Goal: Navigation & Orientation: Find specific page/section

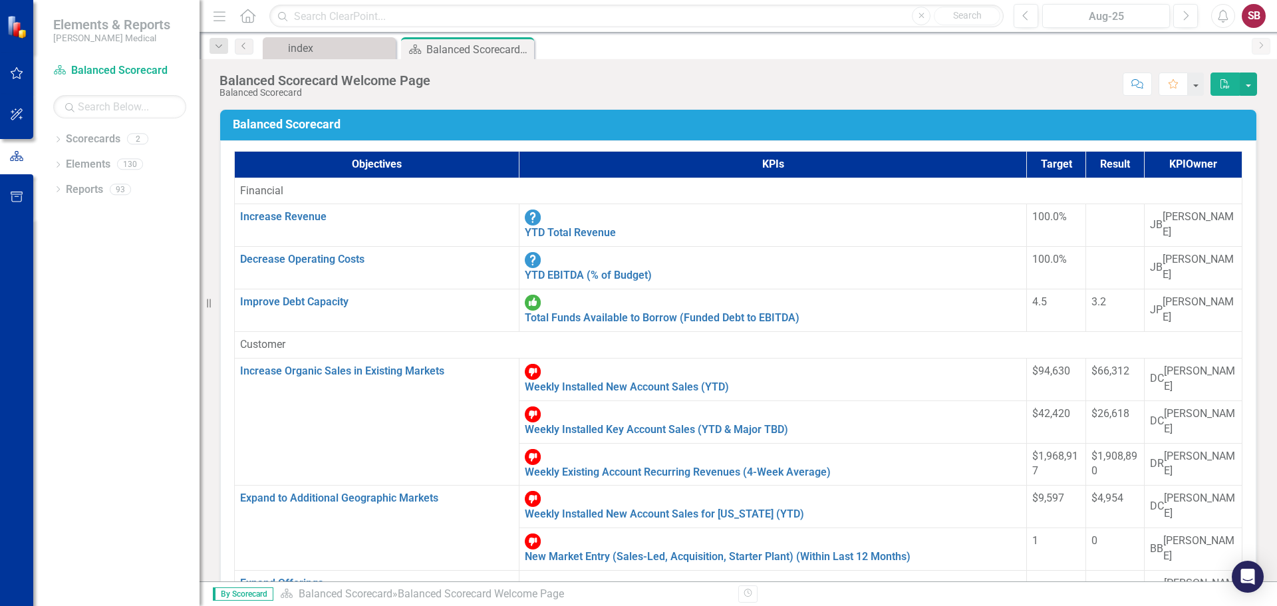
scroll to position [532, 0]
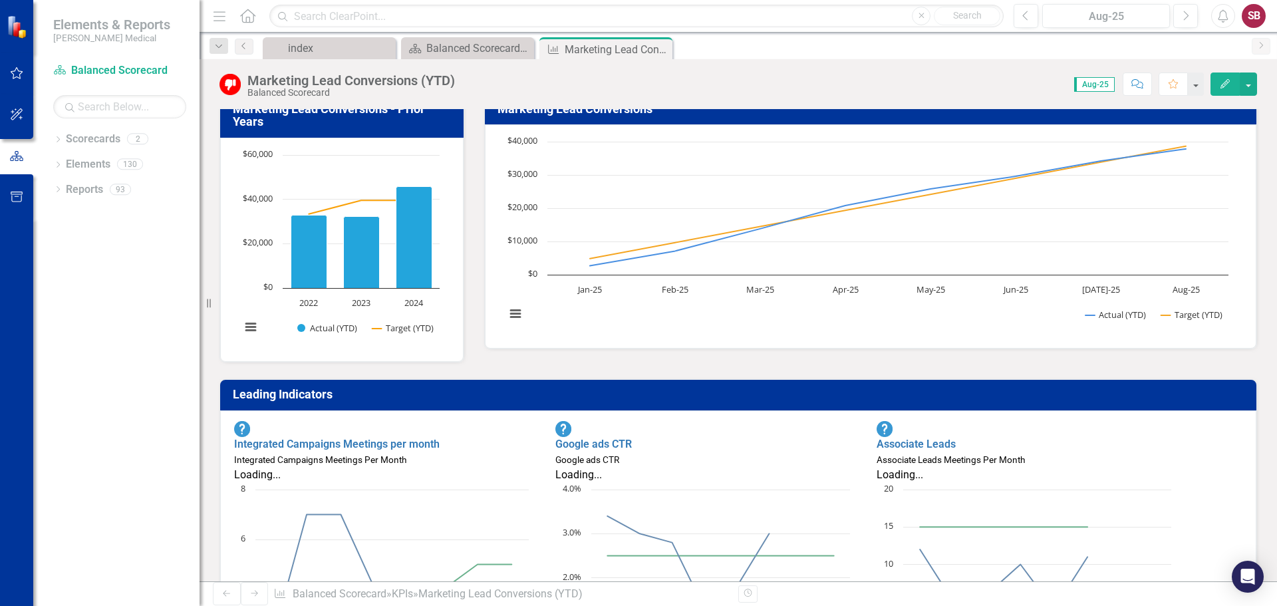
scroll to position [133, 0]
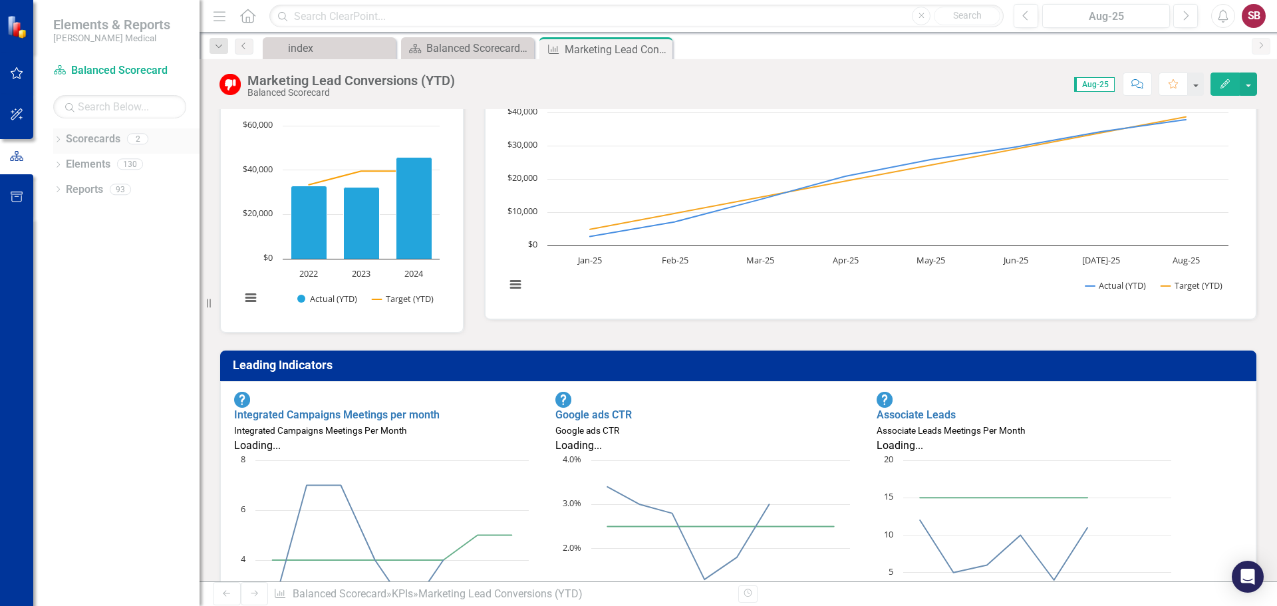
click at [59, 138] on icon at bounding box center [58, 139] width 3 height 6
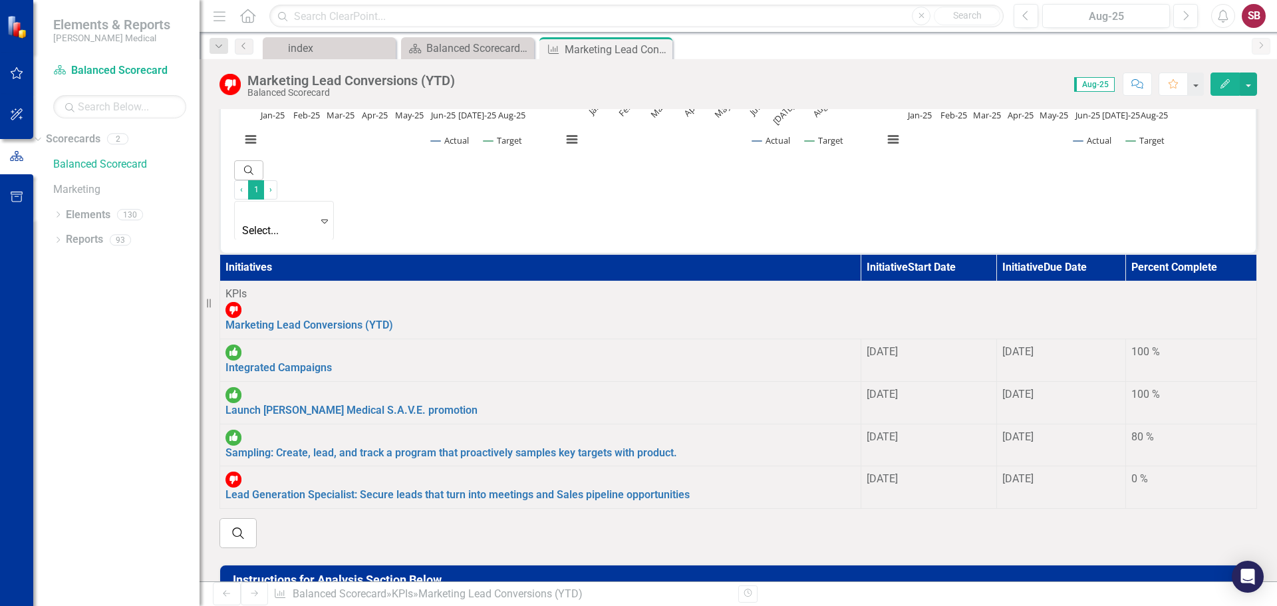
scroll to position [665, 0]
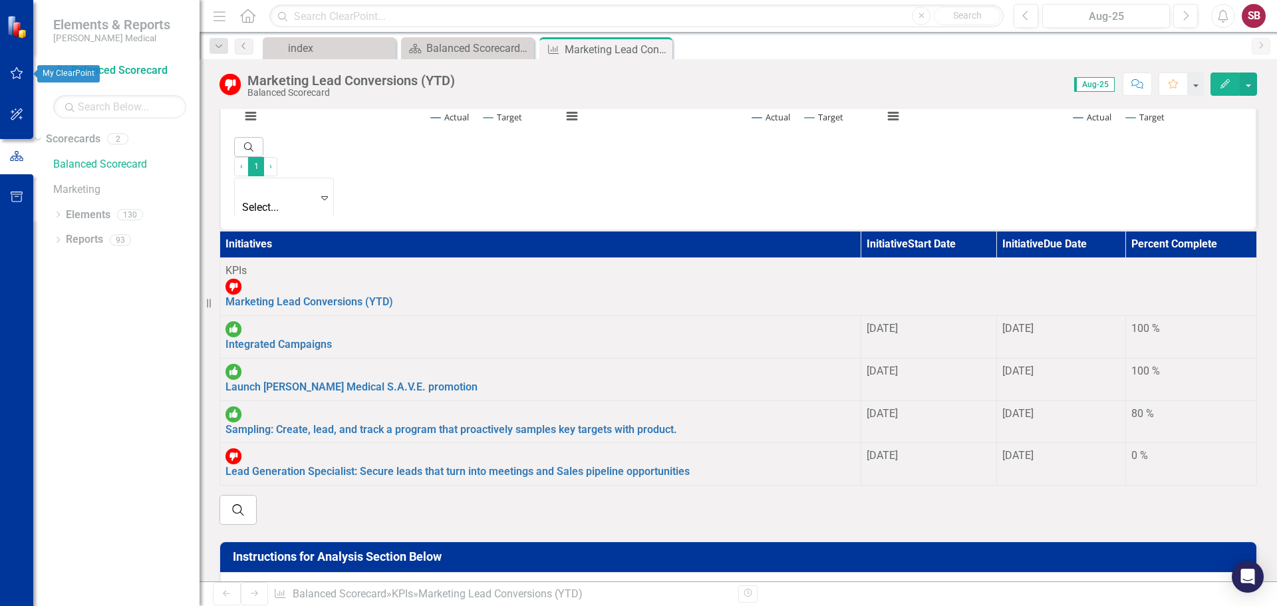
click at [17, 76] on icon "button" at bounding box center [17, 73] width 14 height 11
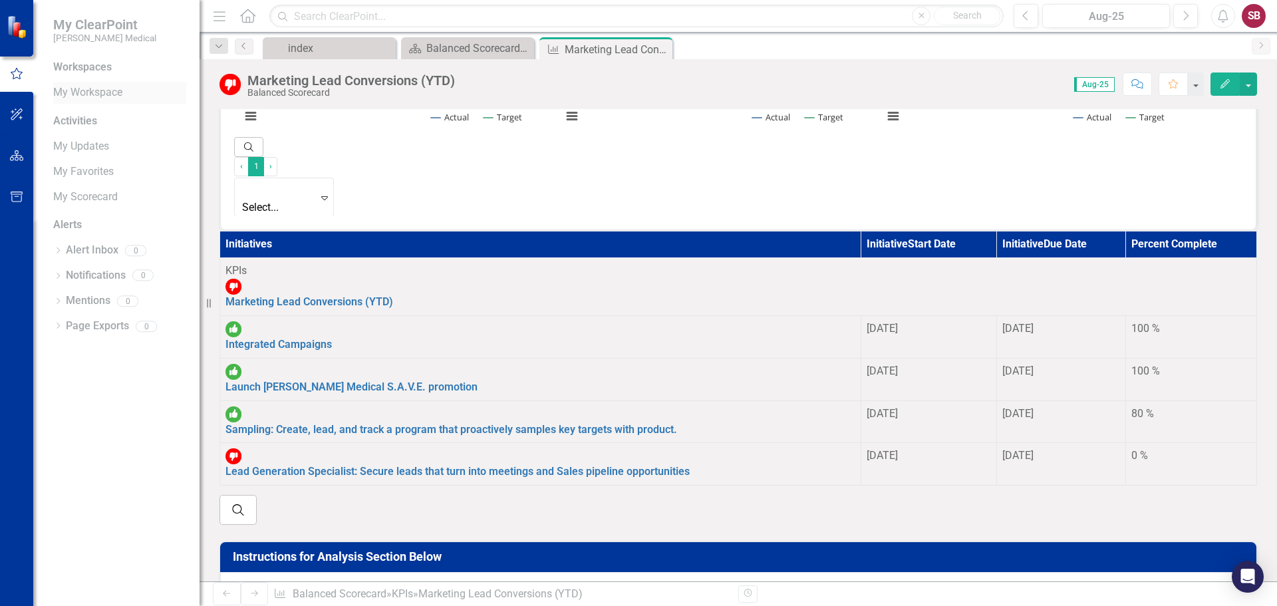
click at [104, 92] on link "My Workspace" at bounding box center [119, 92] width 133 height 15
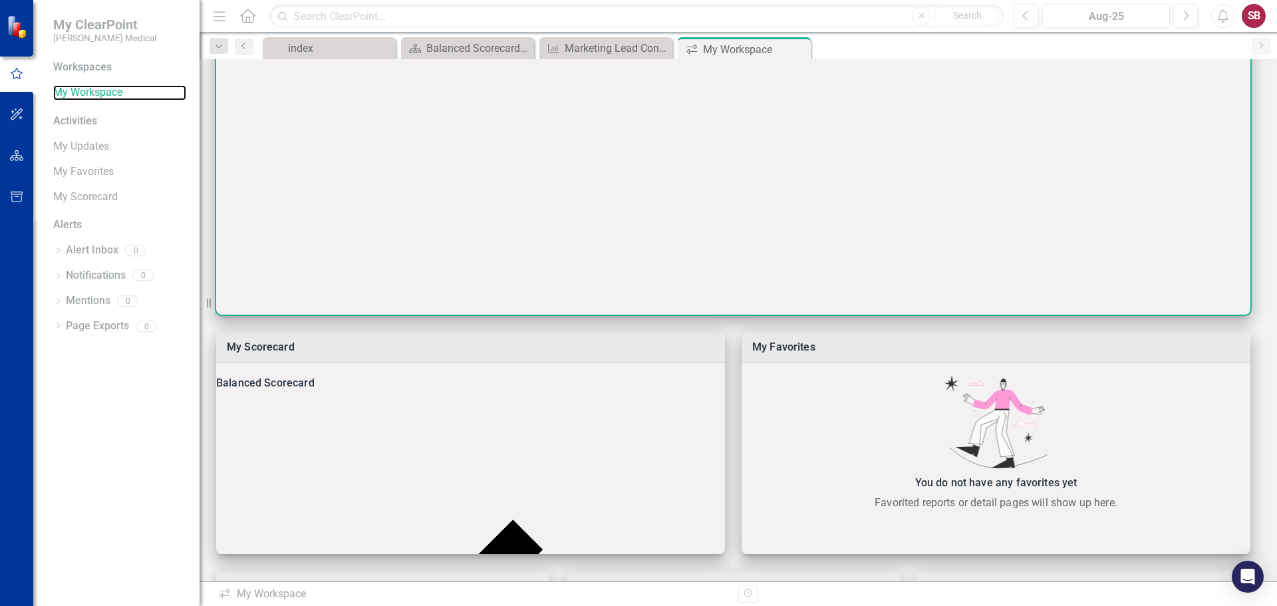
scroll to position [200, 0]
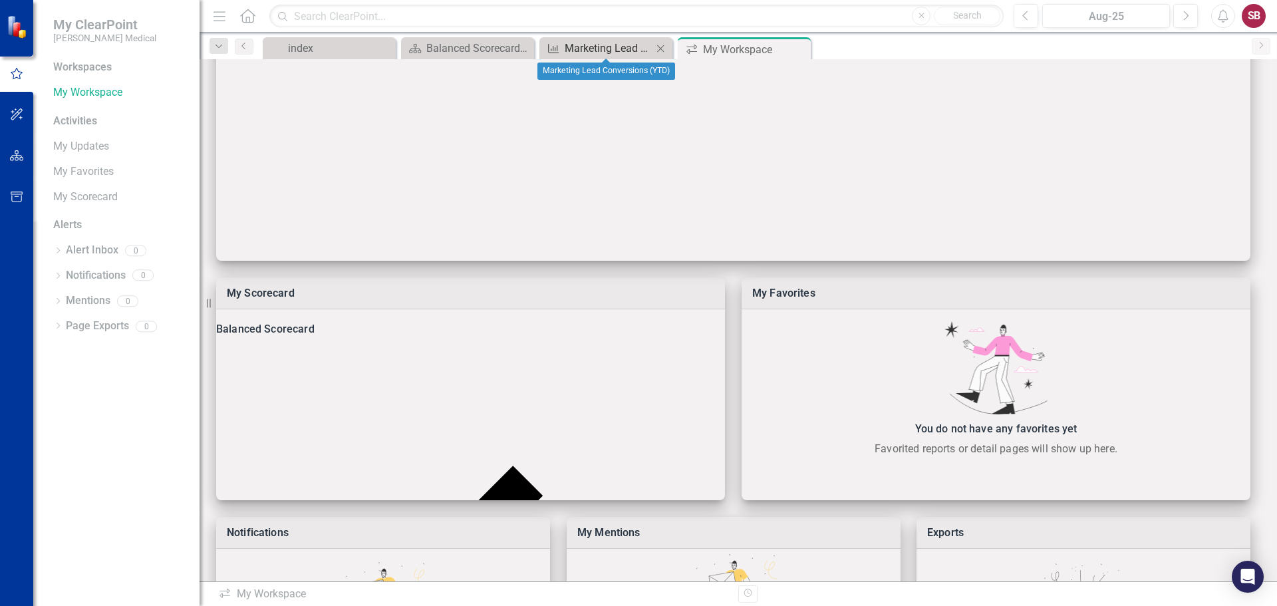
click at [591, 43] on div "Marketing Lead Conversions (YTD)" at bounding box center [609, 48] width 88 height 17
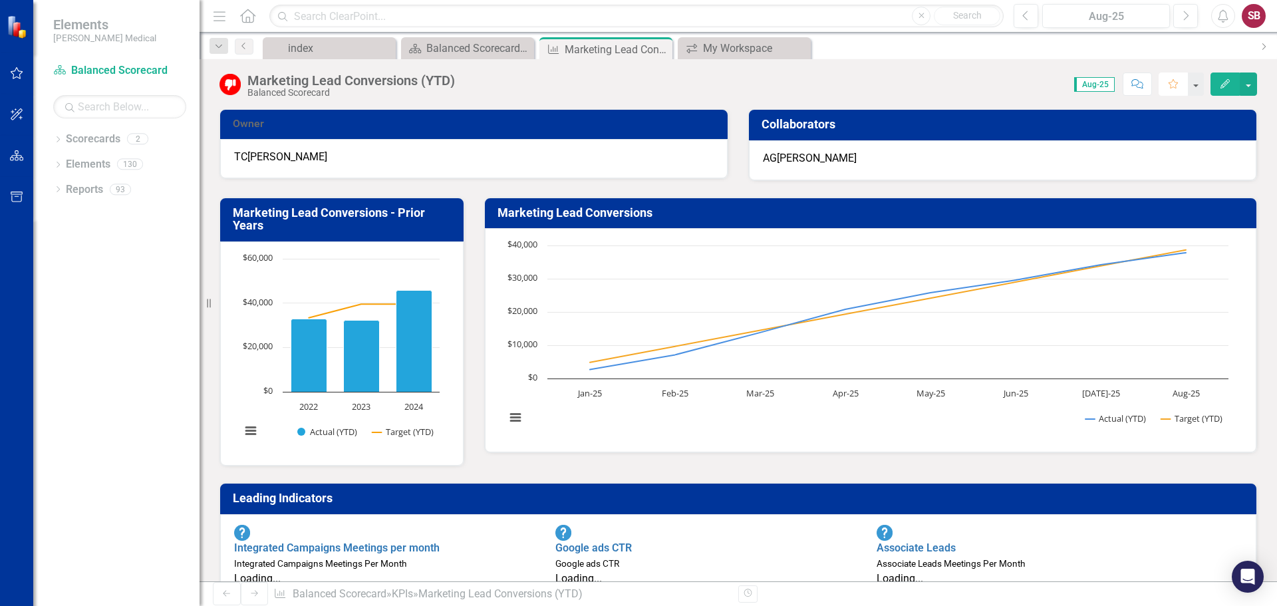
click at [1171, 85] on icon "Favorite" at bounding box center [1174, 83] width 12 height 9
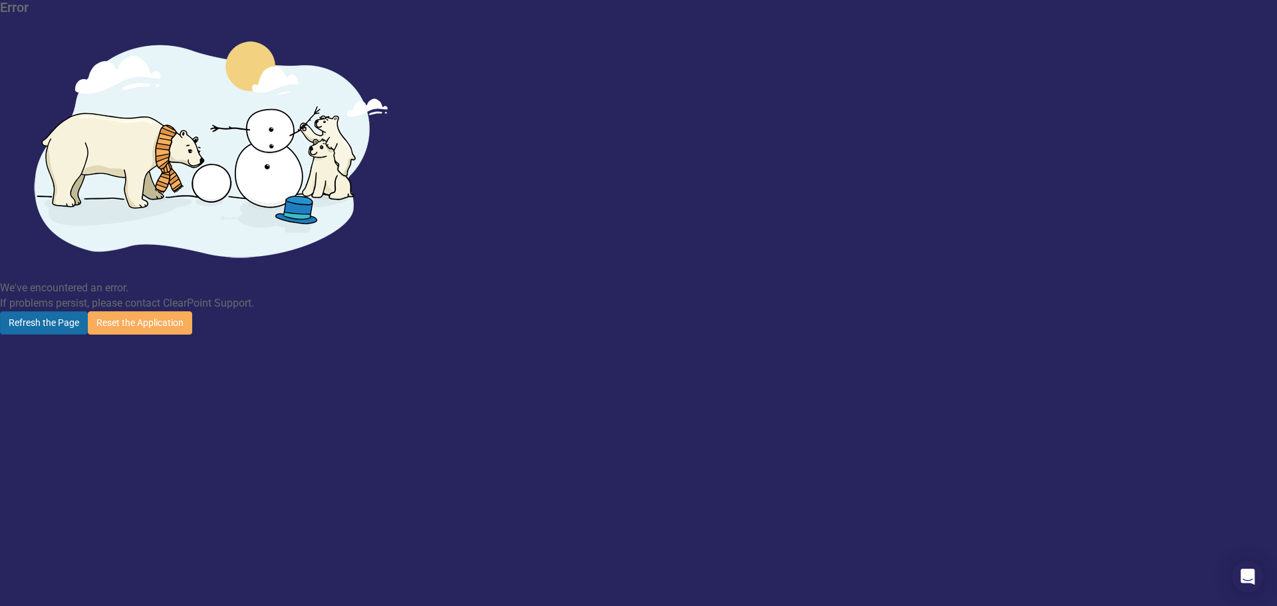
click at [88, 311] on button "Refresh the Page" at bounding box center [44, 322] width 88 height 23
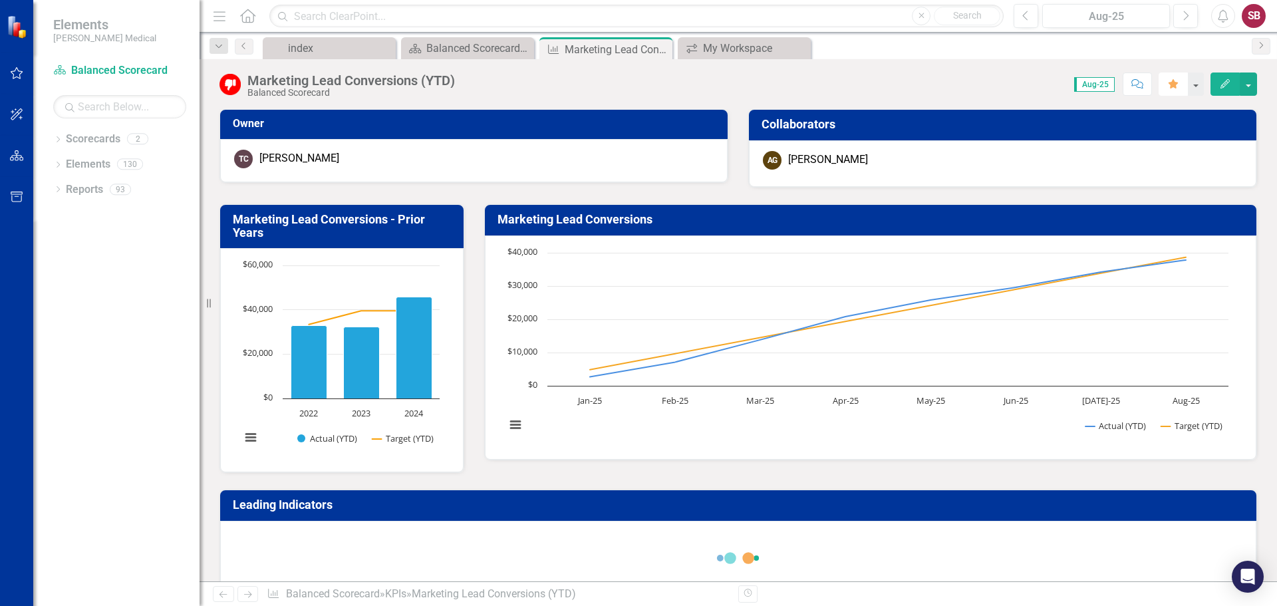
click at [1176, 81] on icon "Favorite" at bounding box center [1174, 83] width 12 height 9
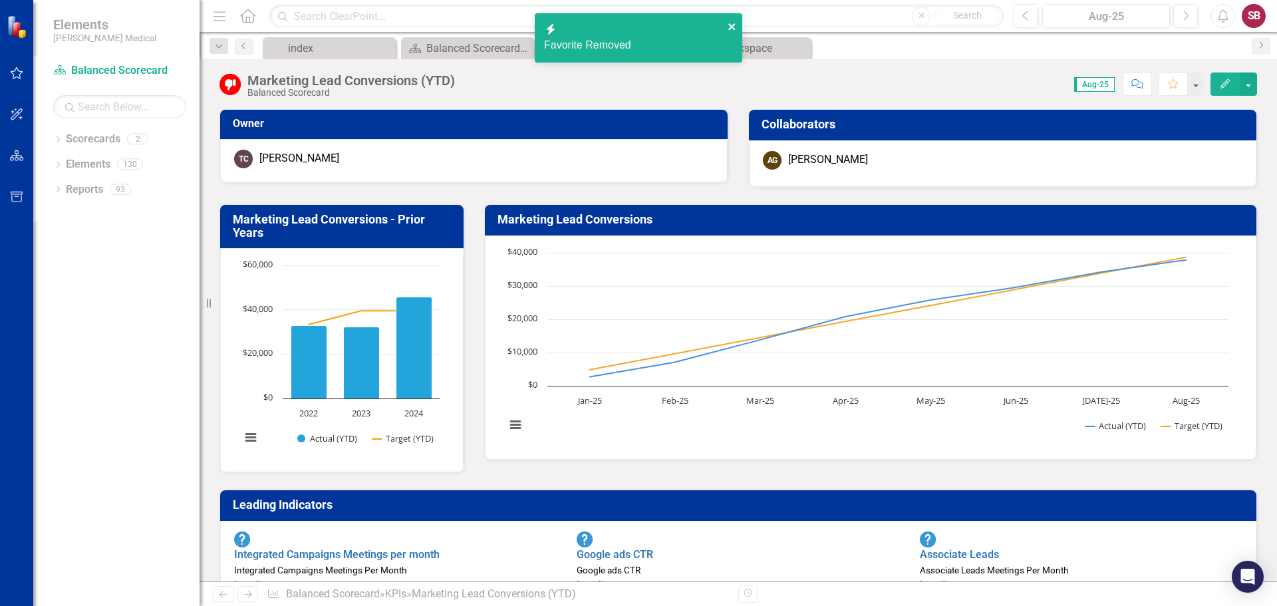
click at [731, 23] on icon "close" at bounding box center [732, 26] width 9 height 11
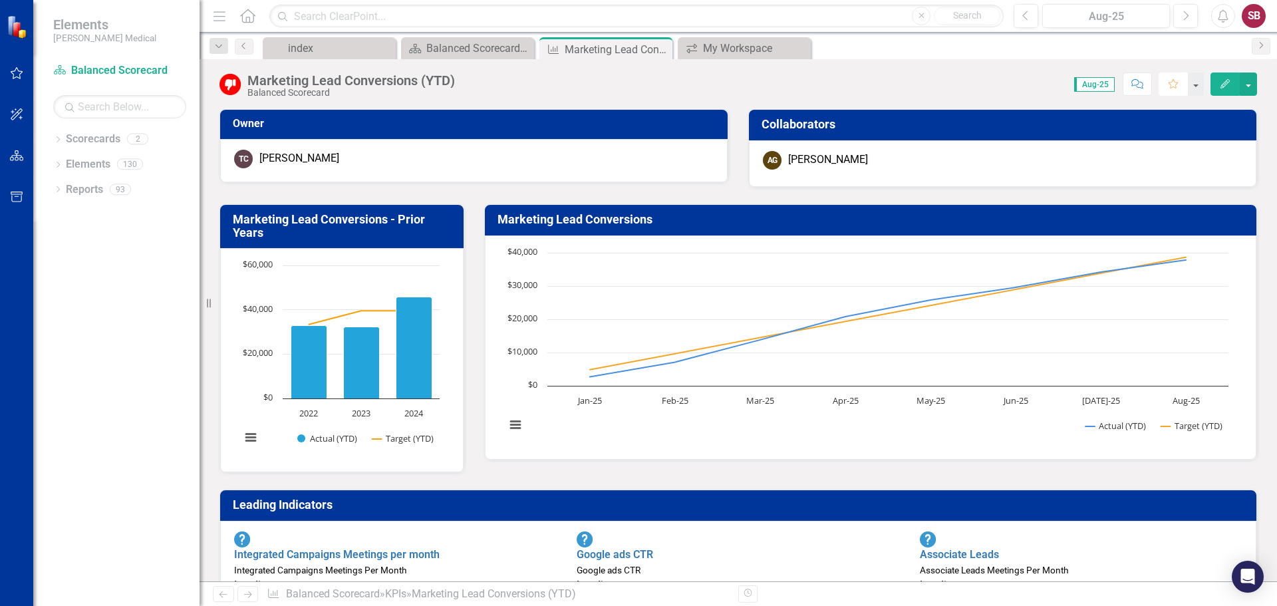
click at [1174, 85] on icon "Favorite" at bounding box center [1174, 83] width 12 height 9
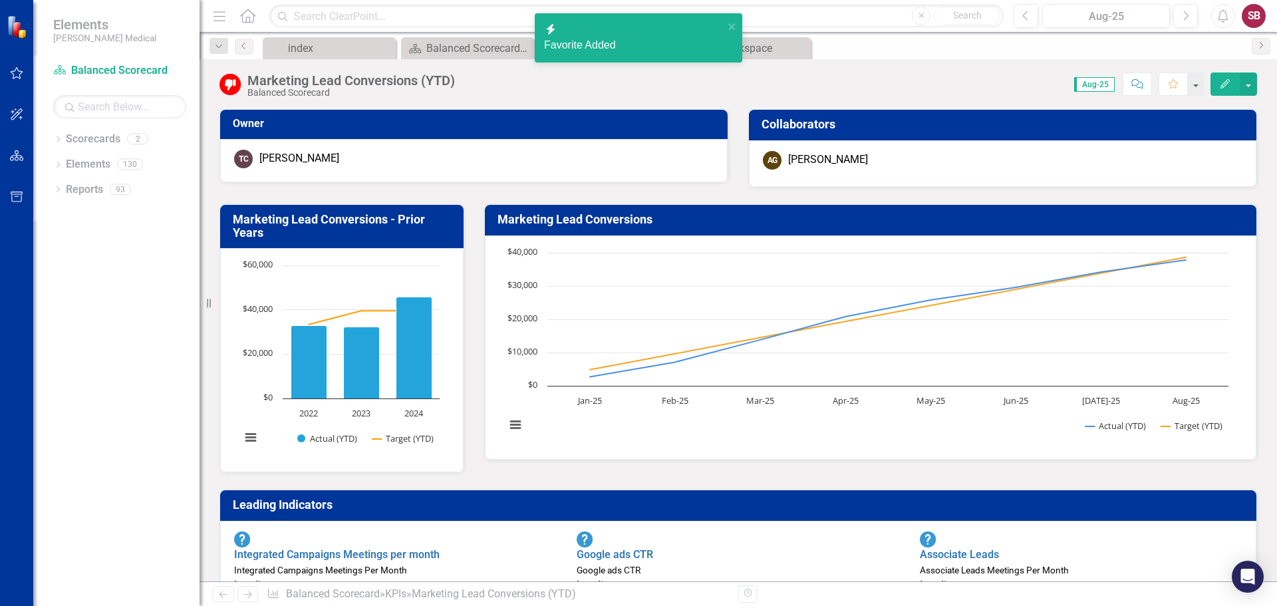
click at [13, 72] on icon "button" at bounding box center [17, 73] width 13 height 12
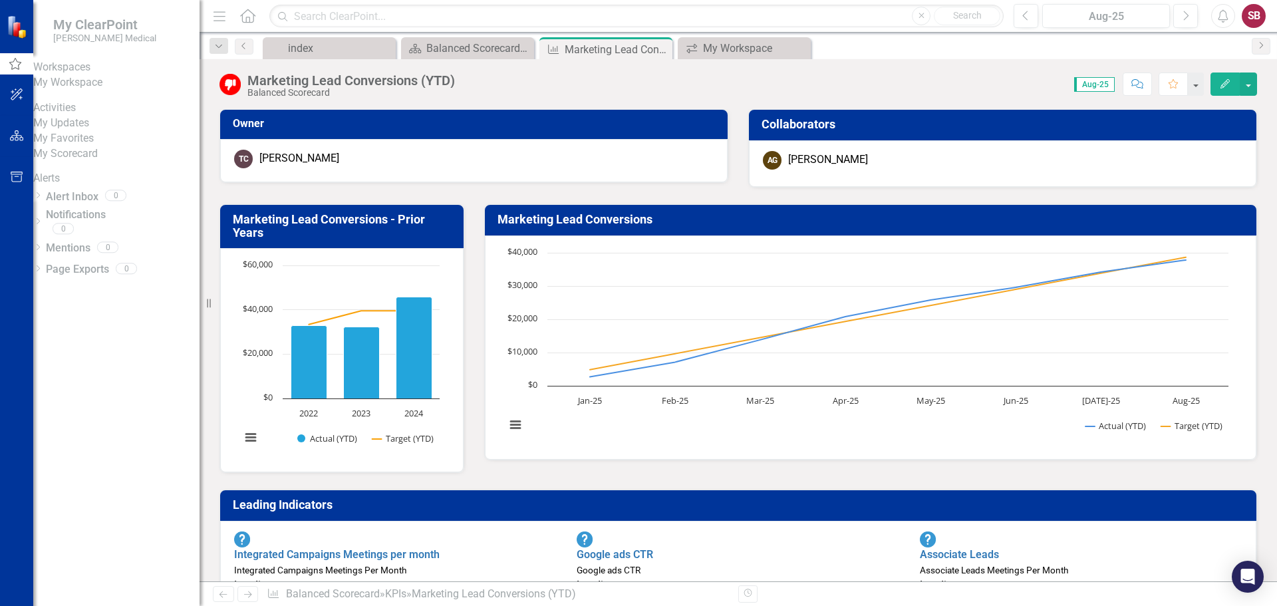
click at [104, 86] on link "My Workspace" at bounding box center [116, 82] width 166 height 15
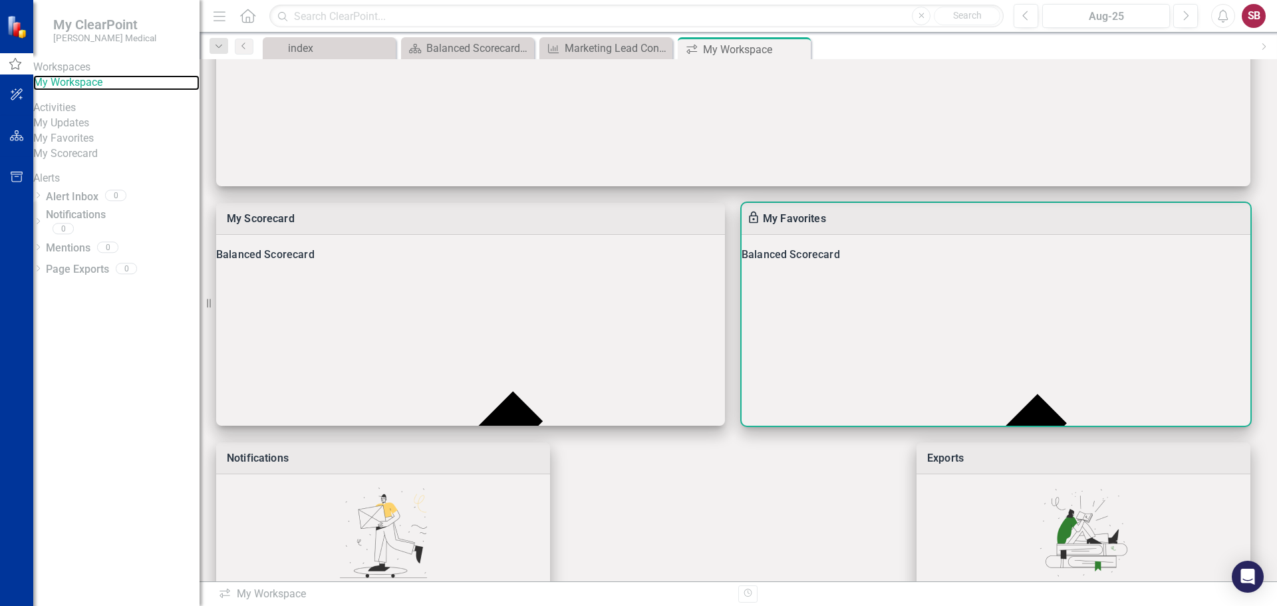
scroll to position [333, 0]
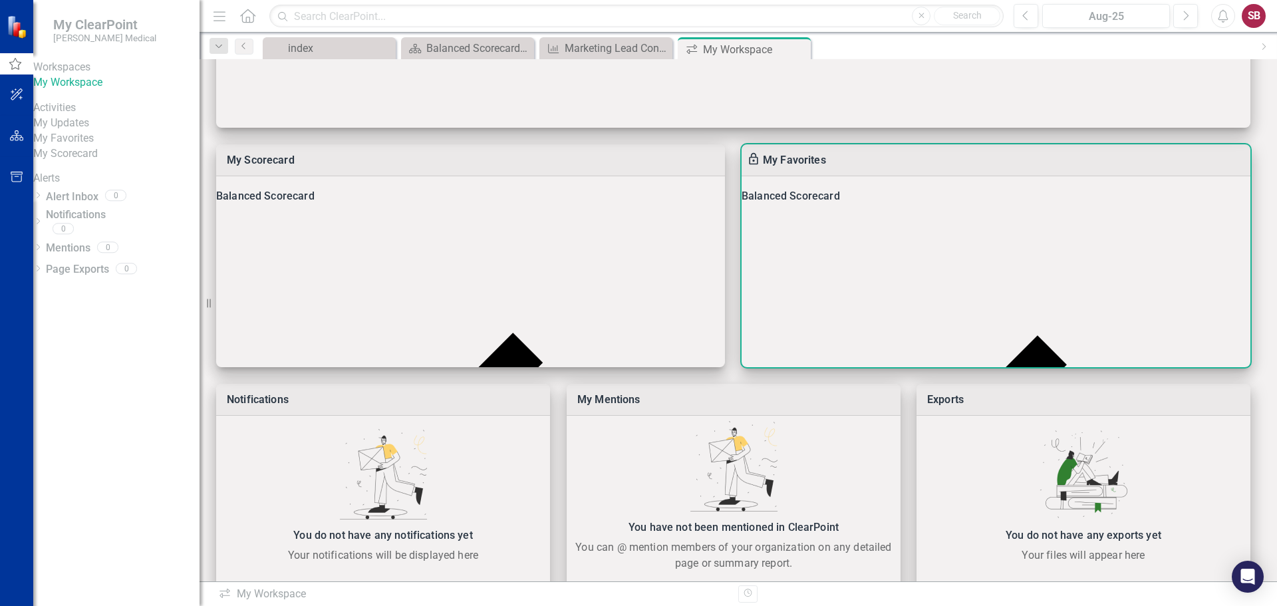
click at [1230, 206] on icon at bounding box center [996, 460] width 509 height 509
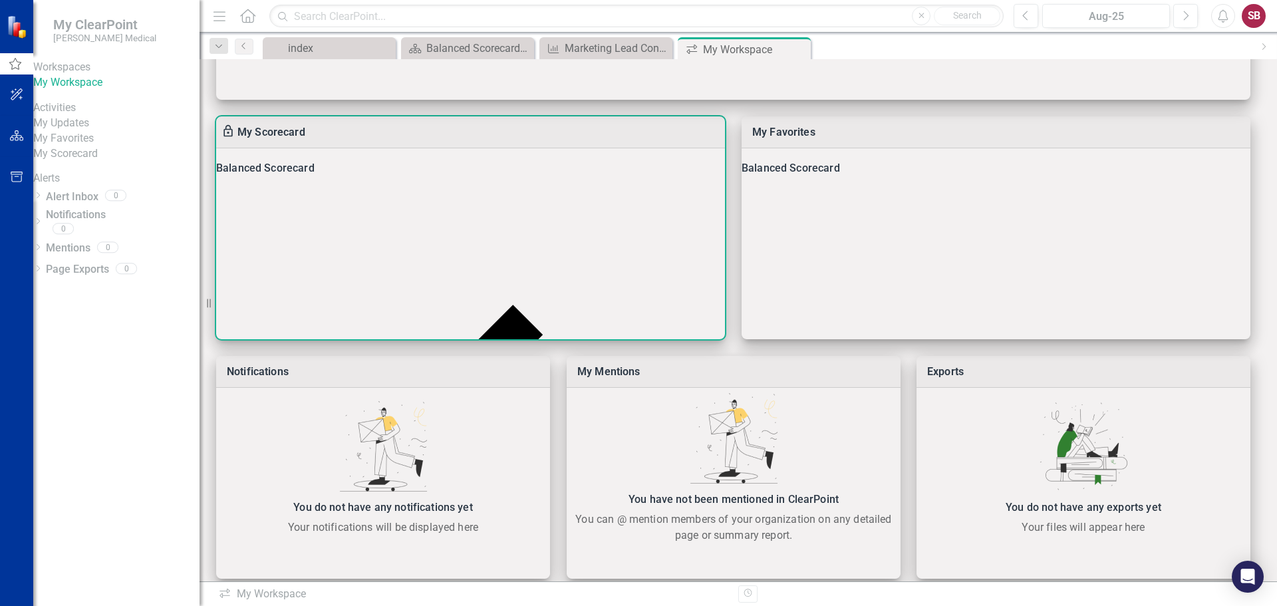
scroll to position [375, 0]
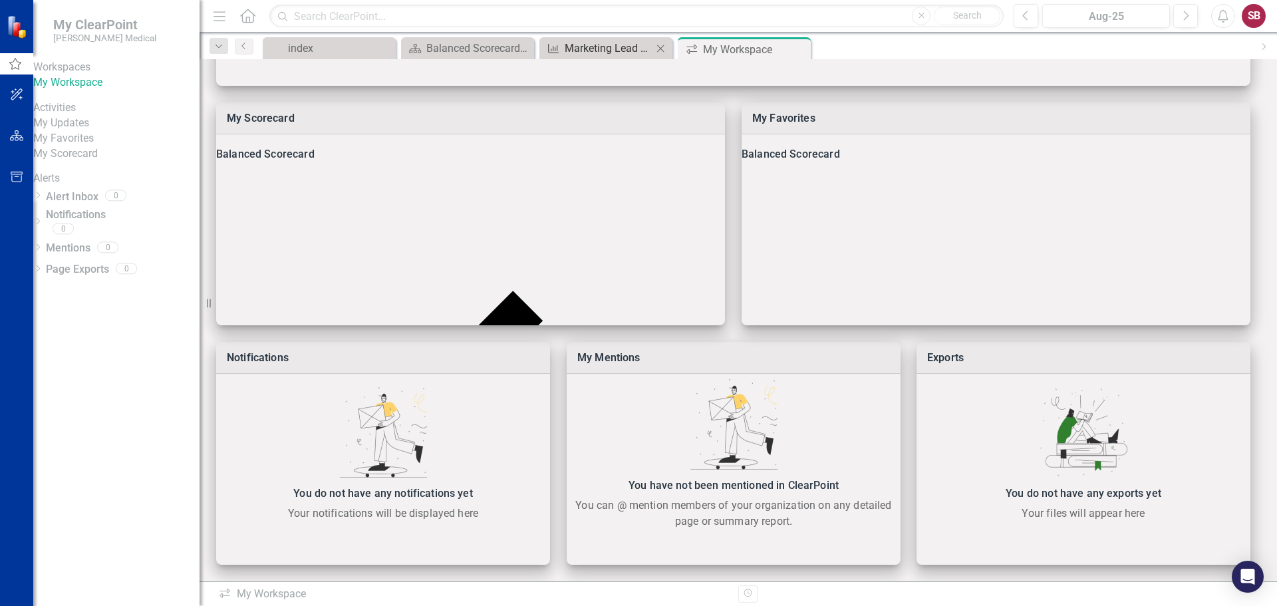
click at [582, 45] on div "Marketing Lead Conversions (YTD)" at bounding box center [609, 48] width 88 height 17
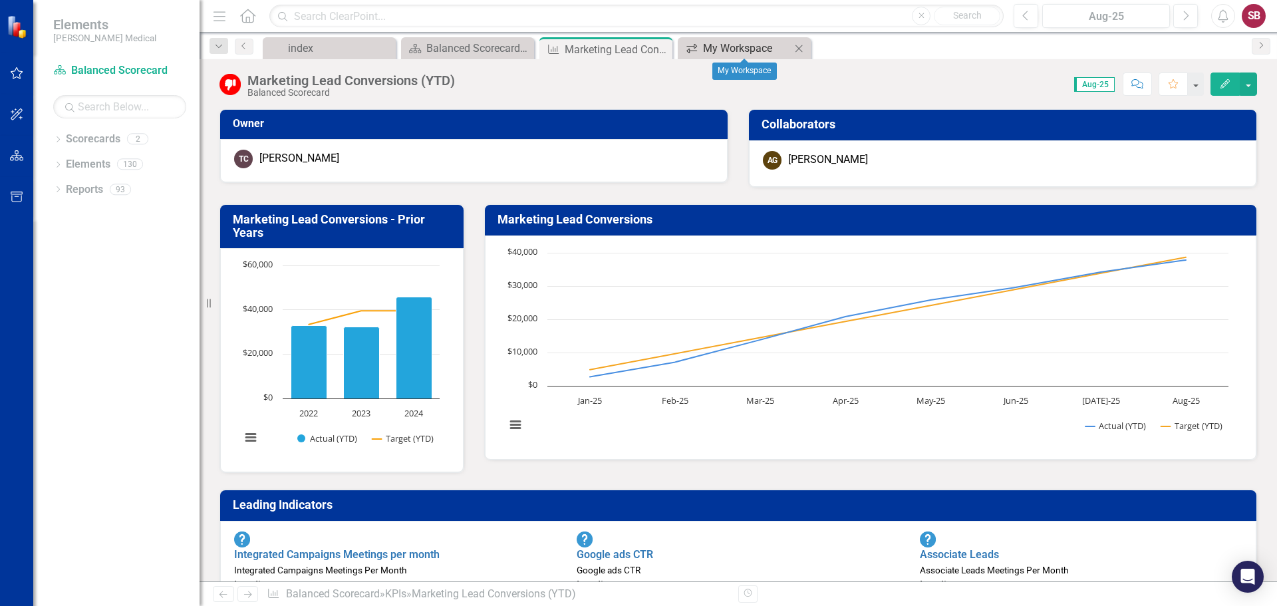
click at [745, 44] on div "My Workspace" at bounding box center [747, 48] width 88 height 17
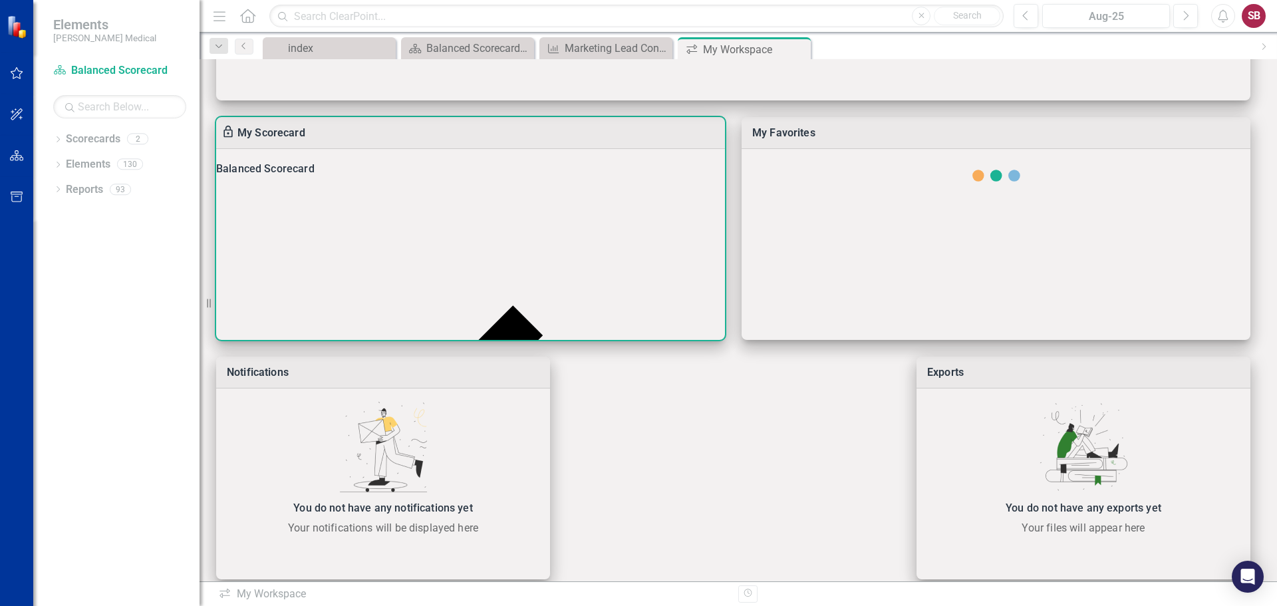
scroll to position [375, 0]
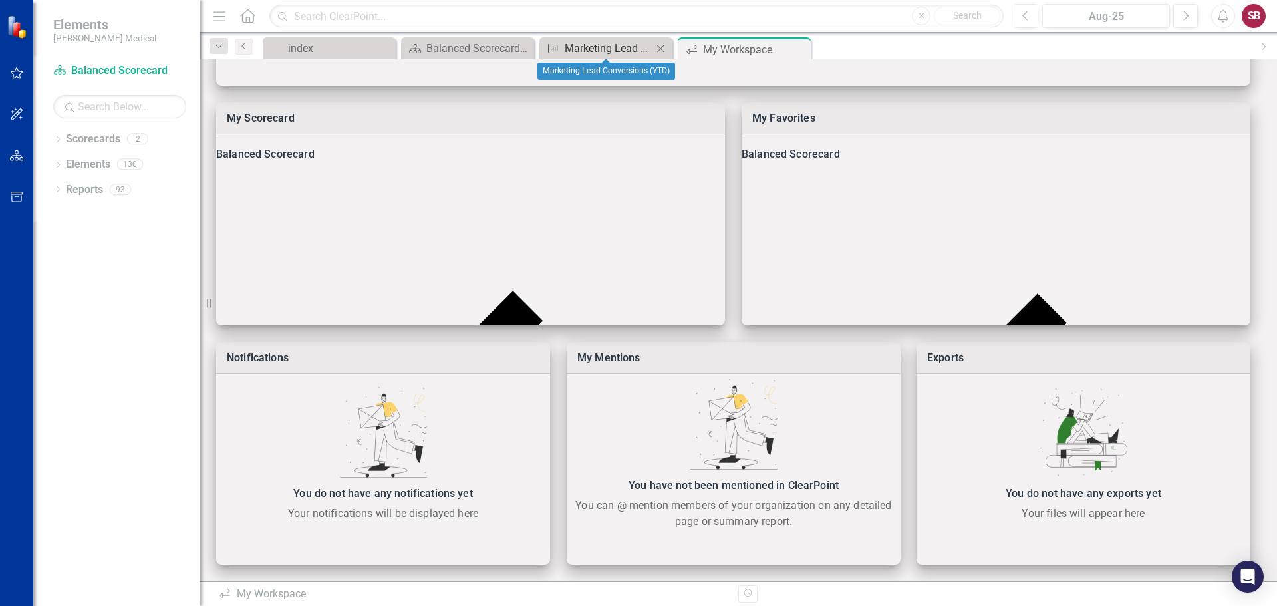
click at [598, 47] on div "Marketing Lead Conversions (YTD)" at bounding box center [609, 48] width 88 height 17
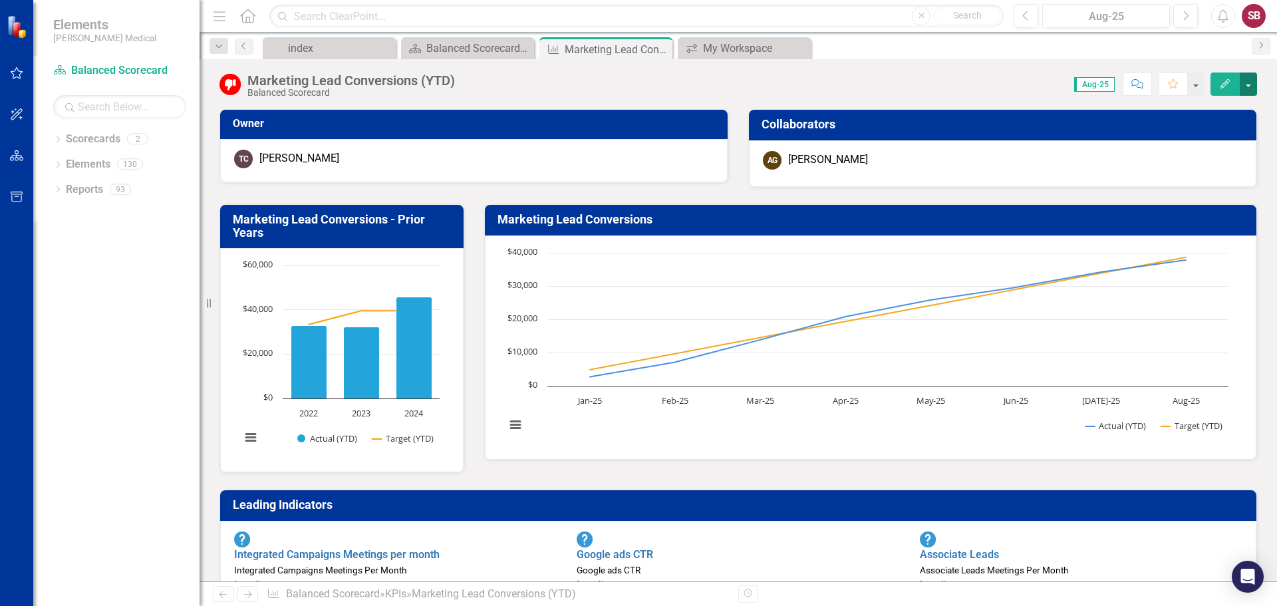
click at [1247, 84] on button "button" at bounding box center [1248, 84] width 17 height 23
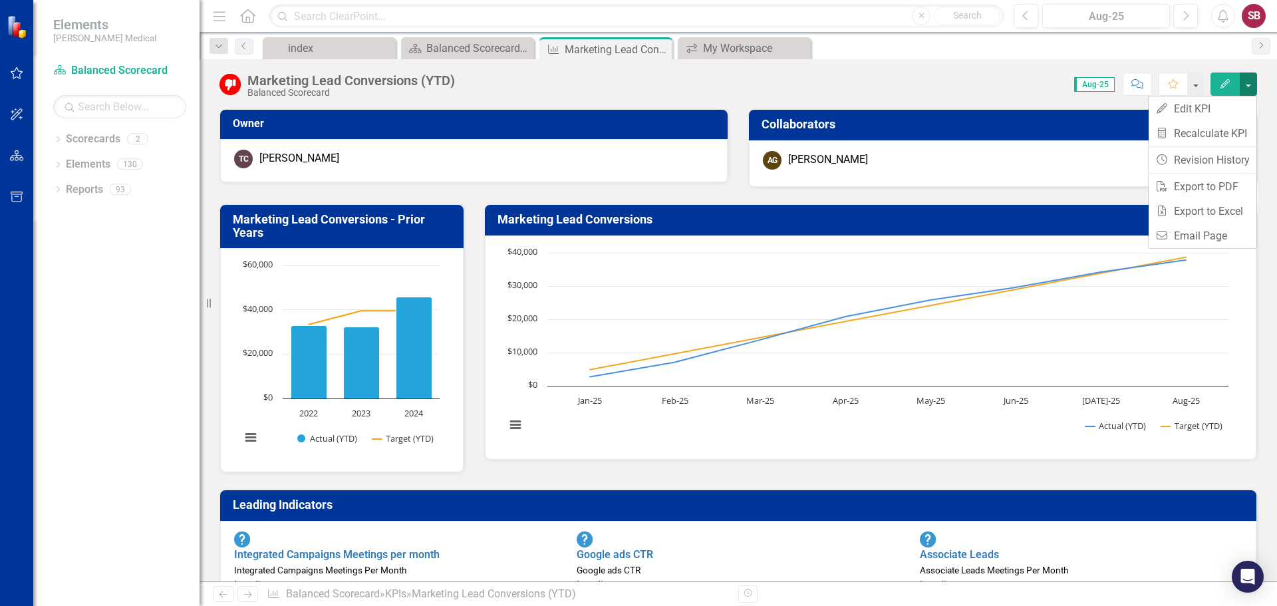
click at [1252, 84] on button "button" at bounding box center [1248, 84] width 17 height 23
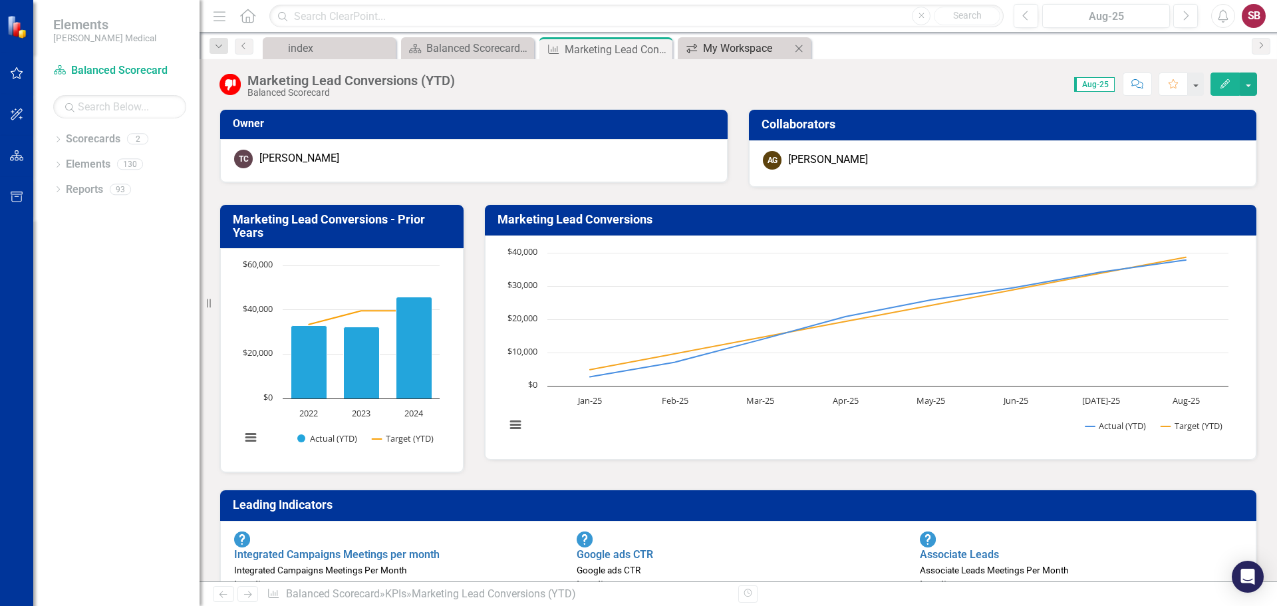
click at [718, 47] on div "My Workspace" at bounding box center [747, 48] width 88 height 17
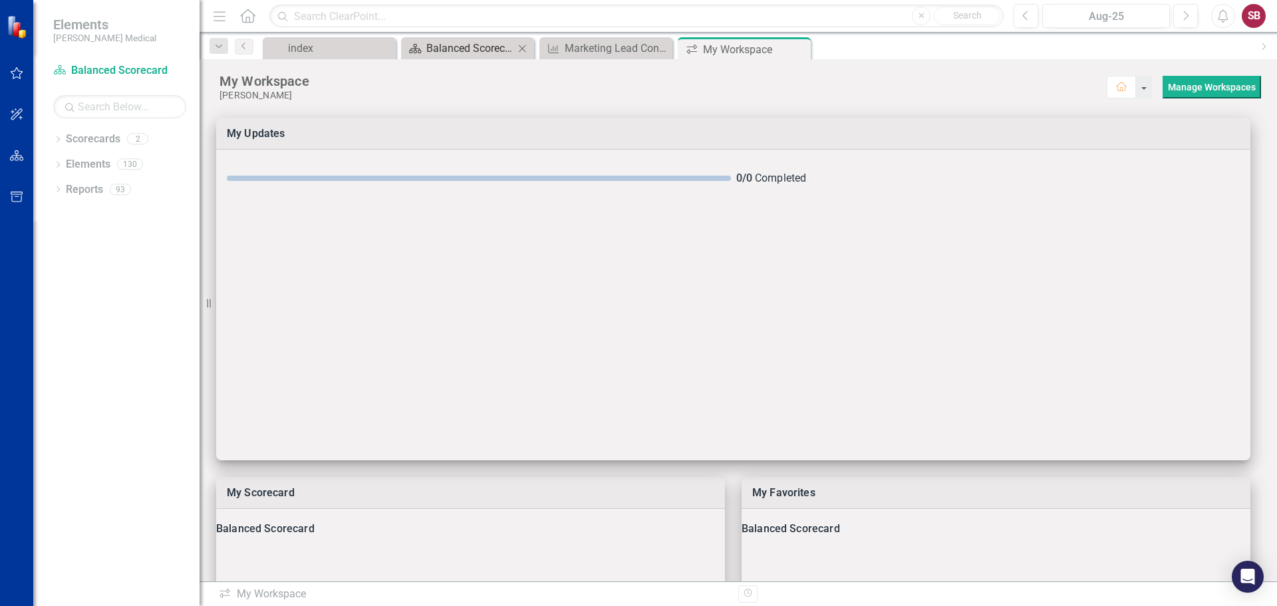
click at [447, 44] on div "Balanced Scorecard Welcome Page" at bounding box center [470, 48] width 88 height 17
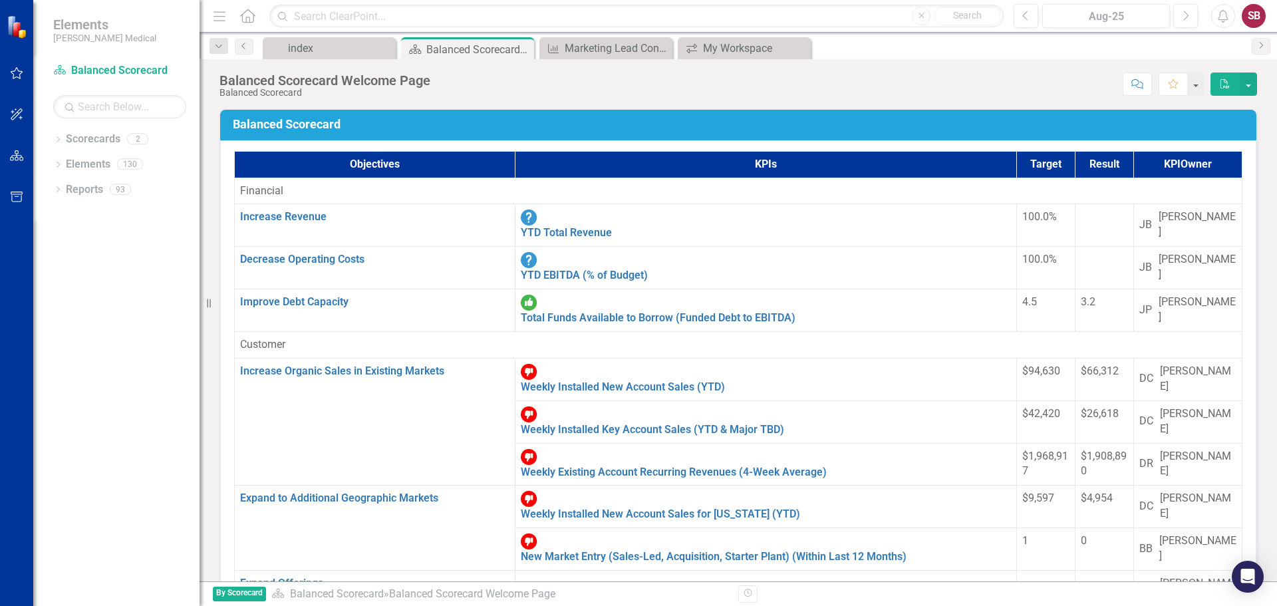
scroll to position [277, 0]
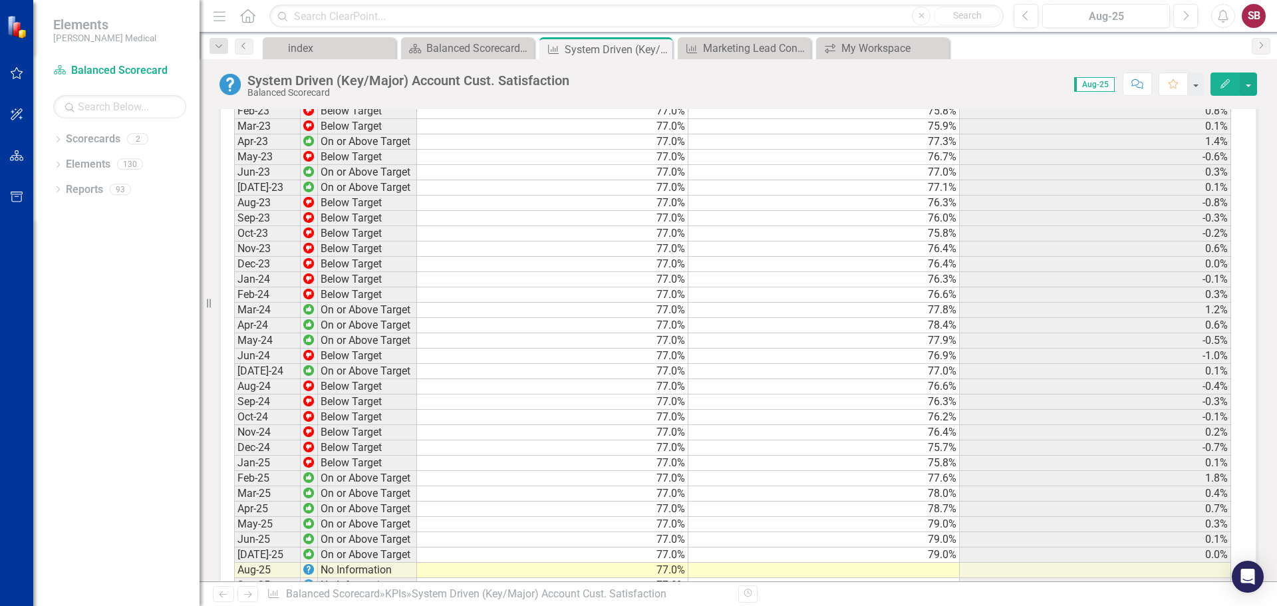
scroll to position [1462, 0]
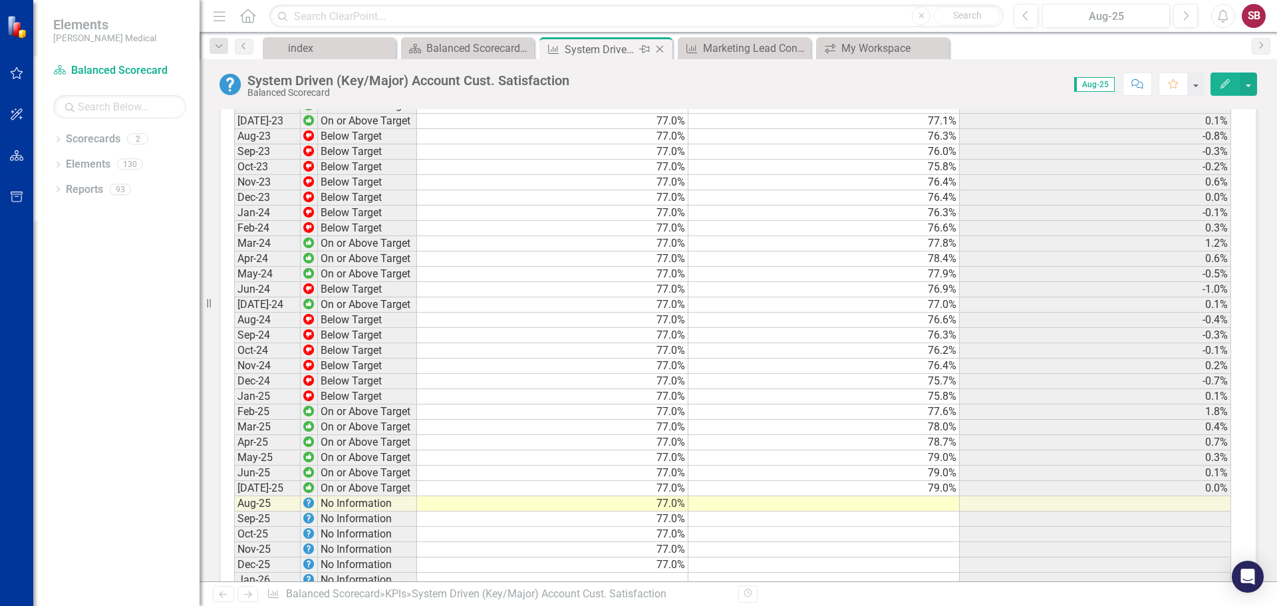
click at [661, 49] on icon "Close" at bounding box center [659, 49] width 13 height 11
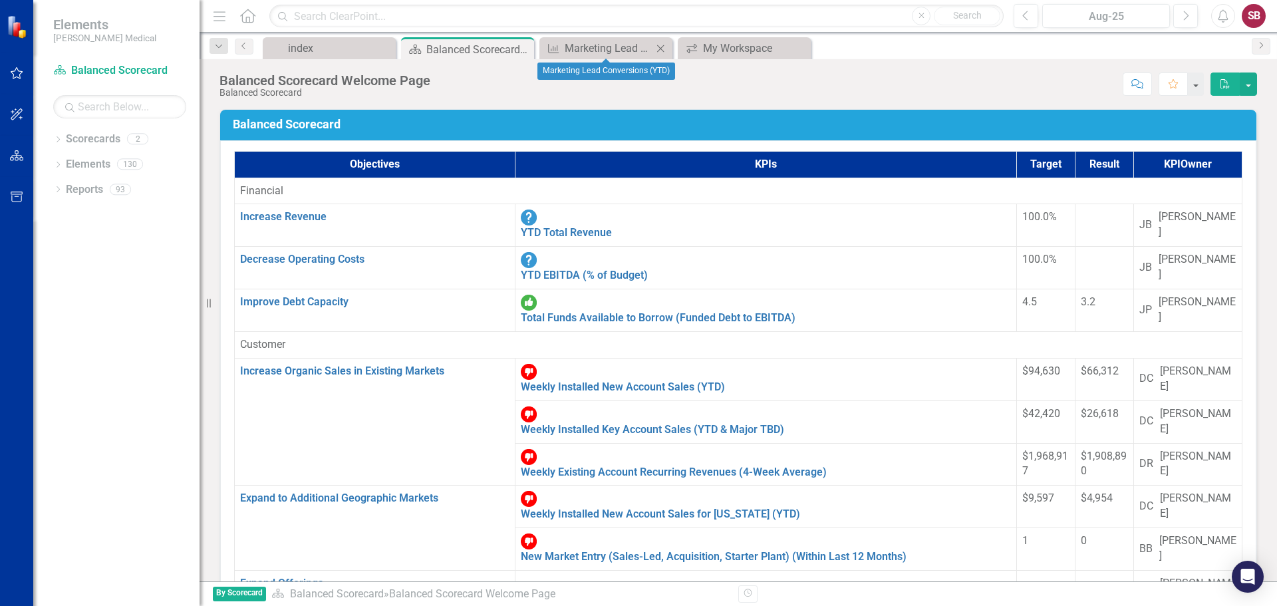
click at [661, 49] on icon "Close" at bounding box center [660, 48] width 13 height 11
click at [0, 0] on icon "Close" at bounding box center [0, 0] width 0 height 0
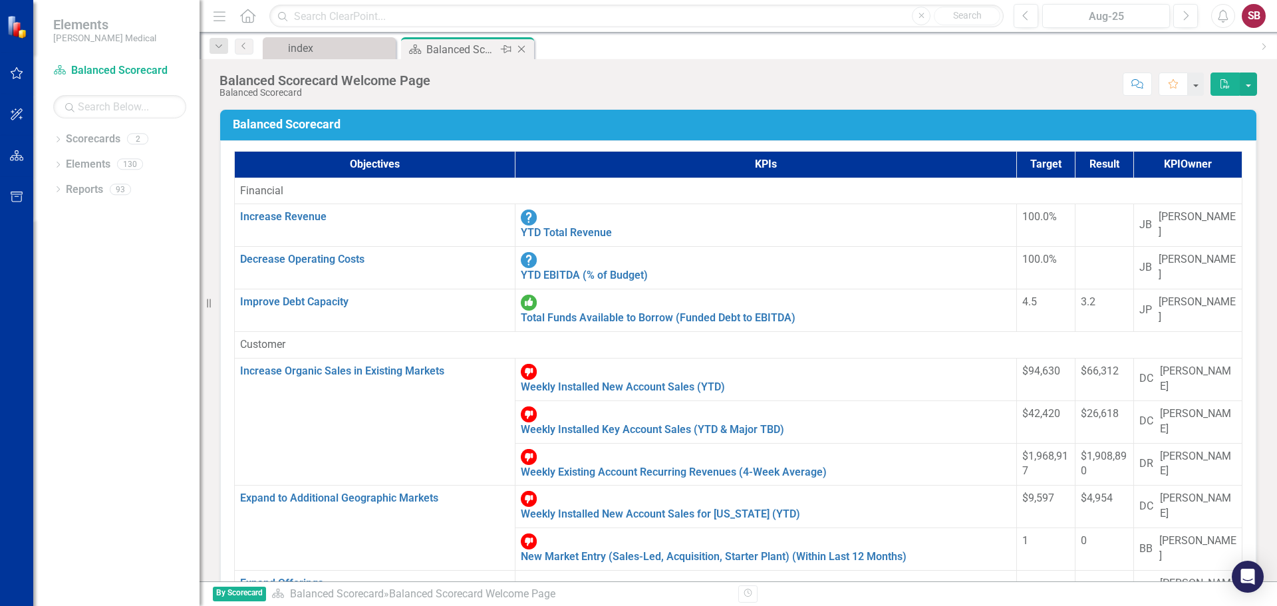
click at [522, 46] on icon "Close" at bounding box center [521, 49] width 13 height 11
click at [371, 49] on div "index" at bounding box center [332, 48] width 88 height 17
click at [341, 48] on div "index" at bounding box center [332, 48] width 88 height 17
